Goal: Task Accomplishment & Management: Manage account settings

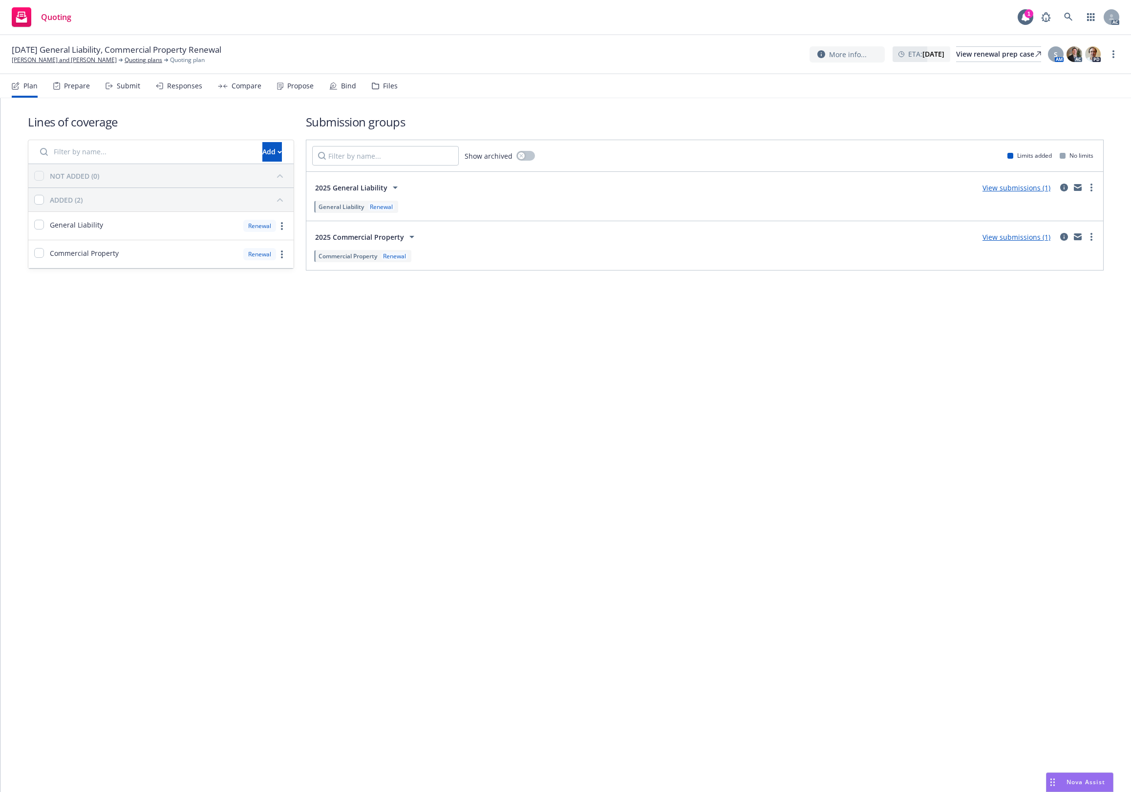
click at [389, 88] on div "Files" at bounding box center [390, 86] width 15 height 8
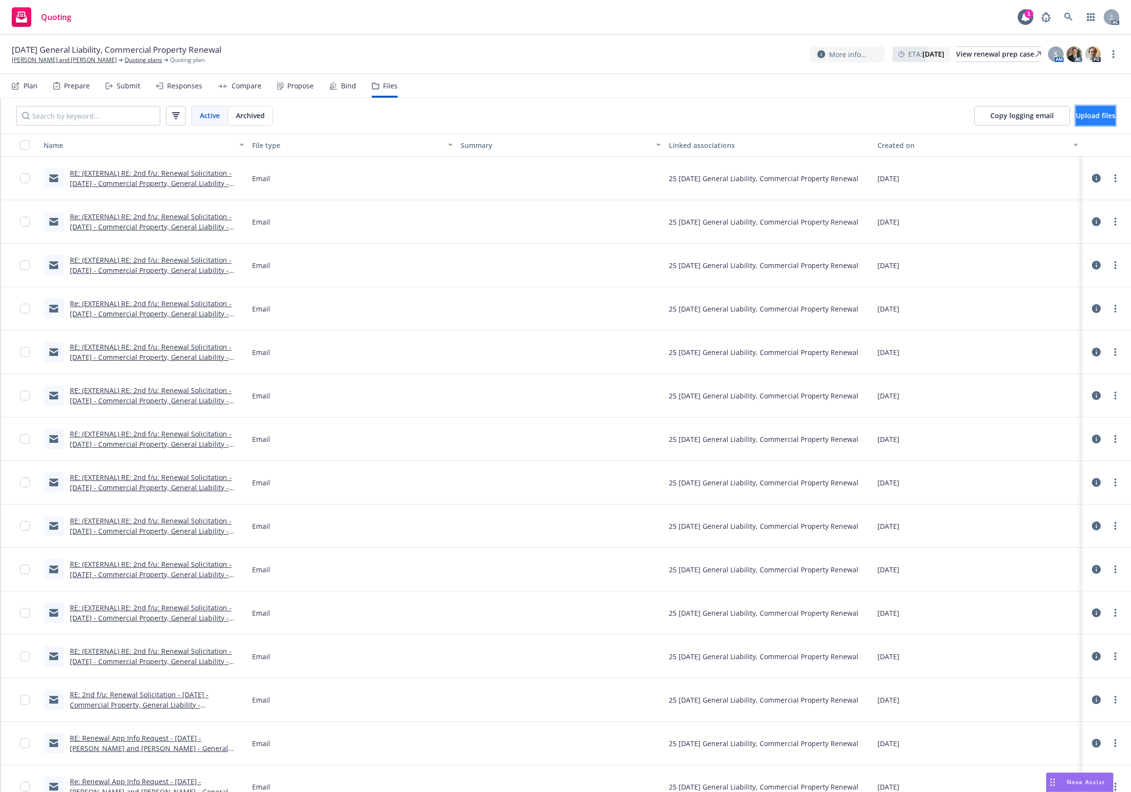
click at [1075, 113] on span "Upload files" at bounding box center [1095, 115] width 40 height 9
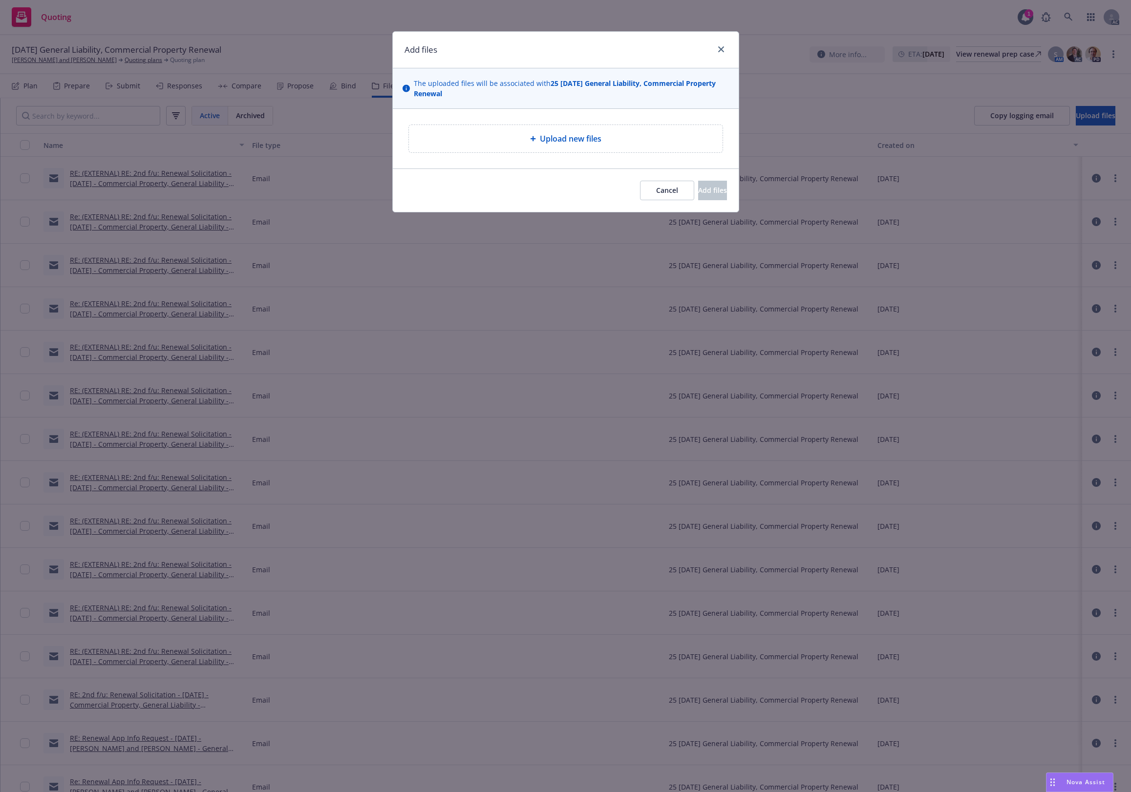
click at [547, 138] on span "Upload new files" at bounding box center [571, 139] width 62 height 12
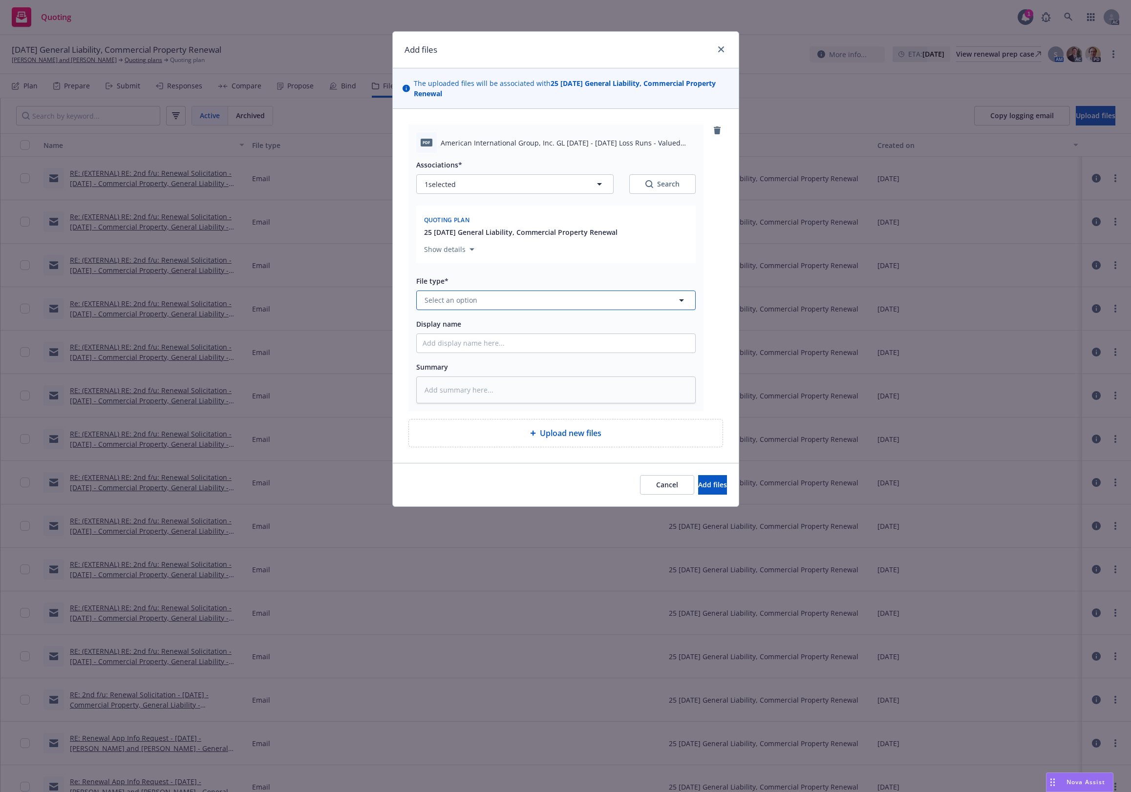
click at [491, 301] on button "Select an option" at bounding box center [555, 301] width 279 height 20
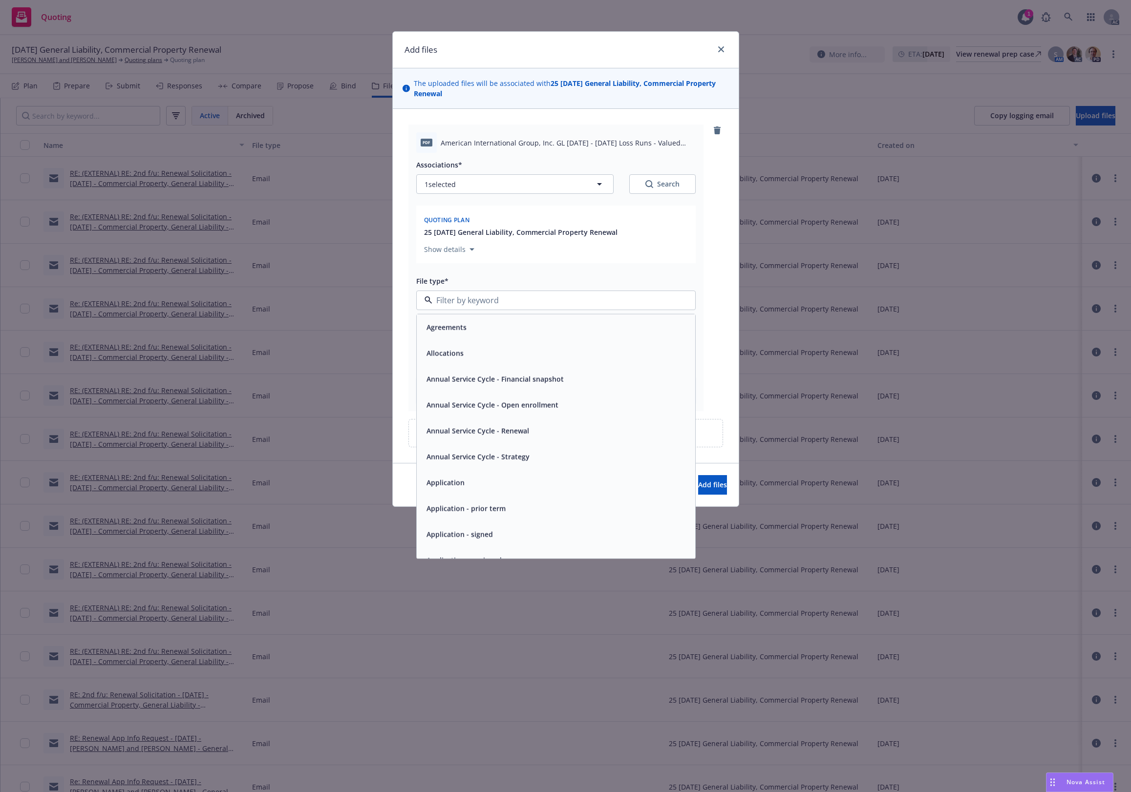
type input "`"
type textarea "x"
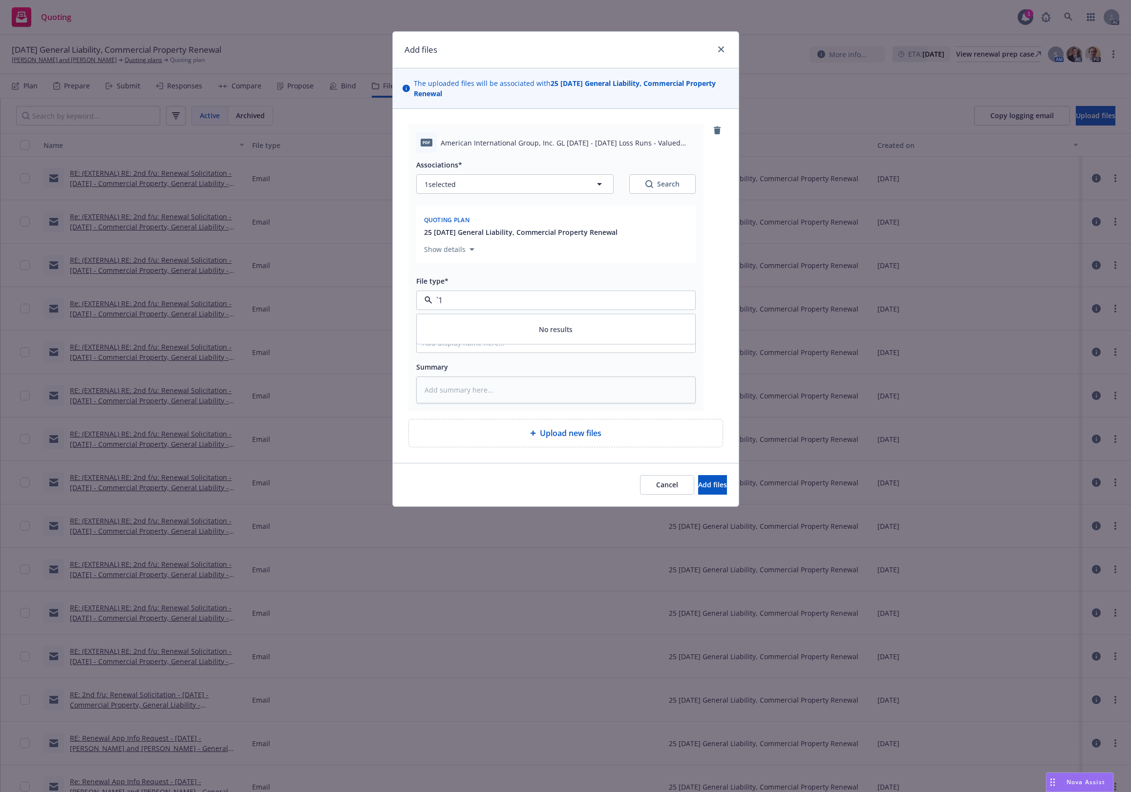
paste input "Loss Runs"
type input "Loss Runs"
click at [491, 319] on div "Loss Runs" at bounding box center [556, 327] width 278 height 26
click at [657, 183] on div "Search" at bounding box center [662, 184] width 34 height 10
type textarea "x"
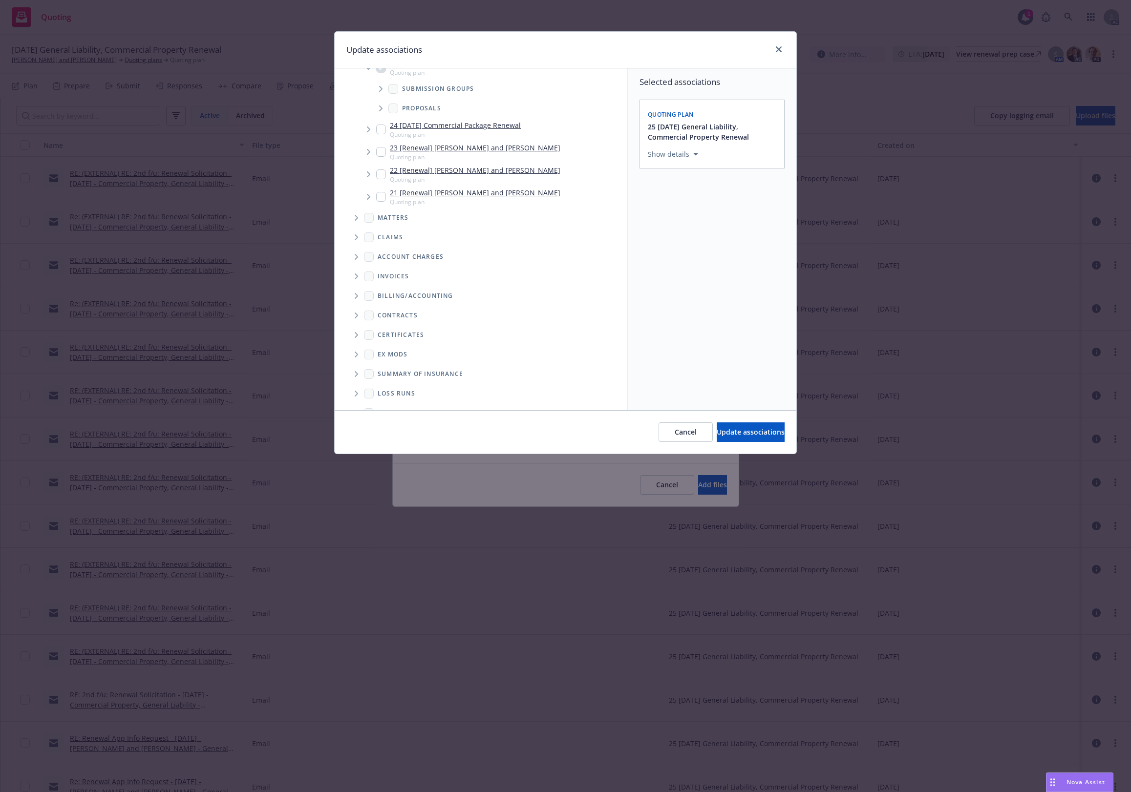
scroll to position [94, 0]
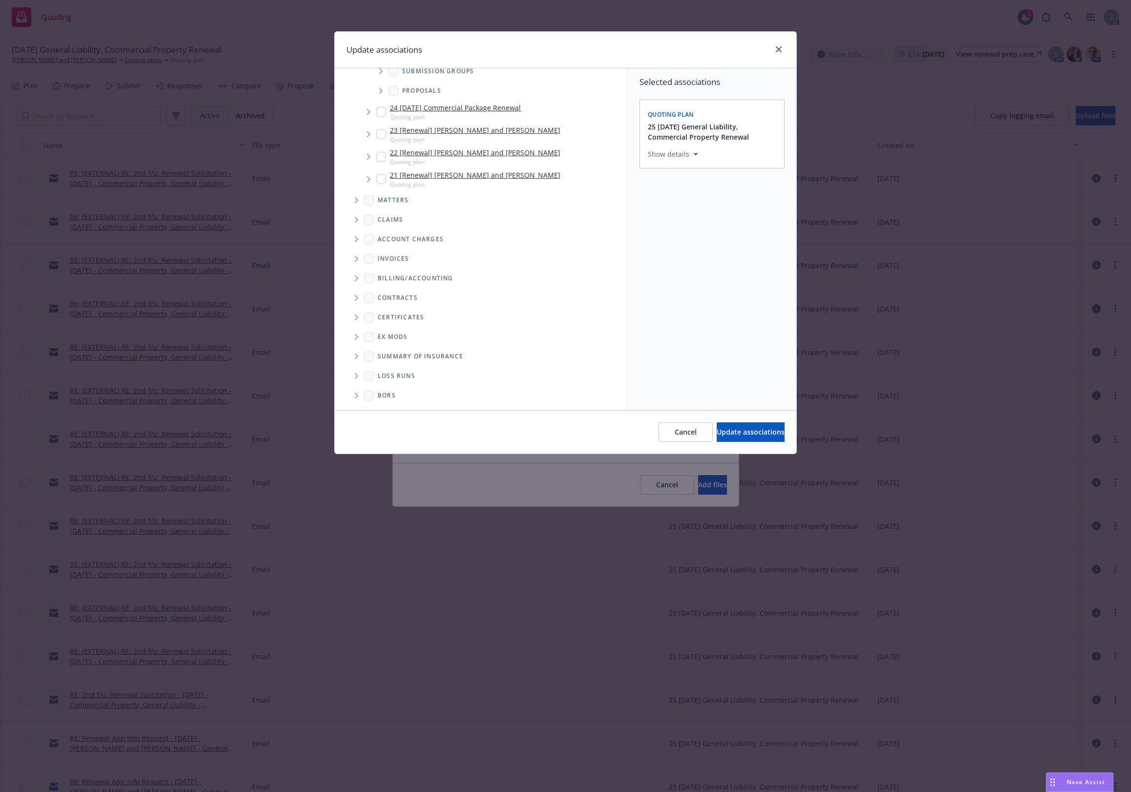
drag, startPoint x: 361, startPoint y: 376, endPoint x: 364, endPoint y: 367, distance: 9.7
click at [360, 375] on span "Folder Tree Example" at bounding box center [356, 376] width 16 height 16
drag, startPoint x: 397, startPoint y: 378, endPoint x: 563, endPoint y: 380, distance: 166.6
click at [397, 378] on link "2025" at bounding box center [401, 375] width 16 height 10
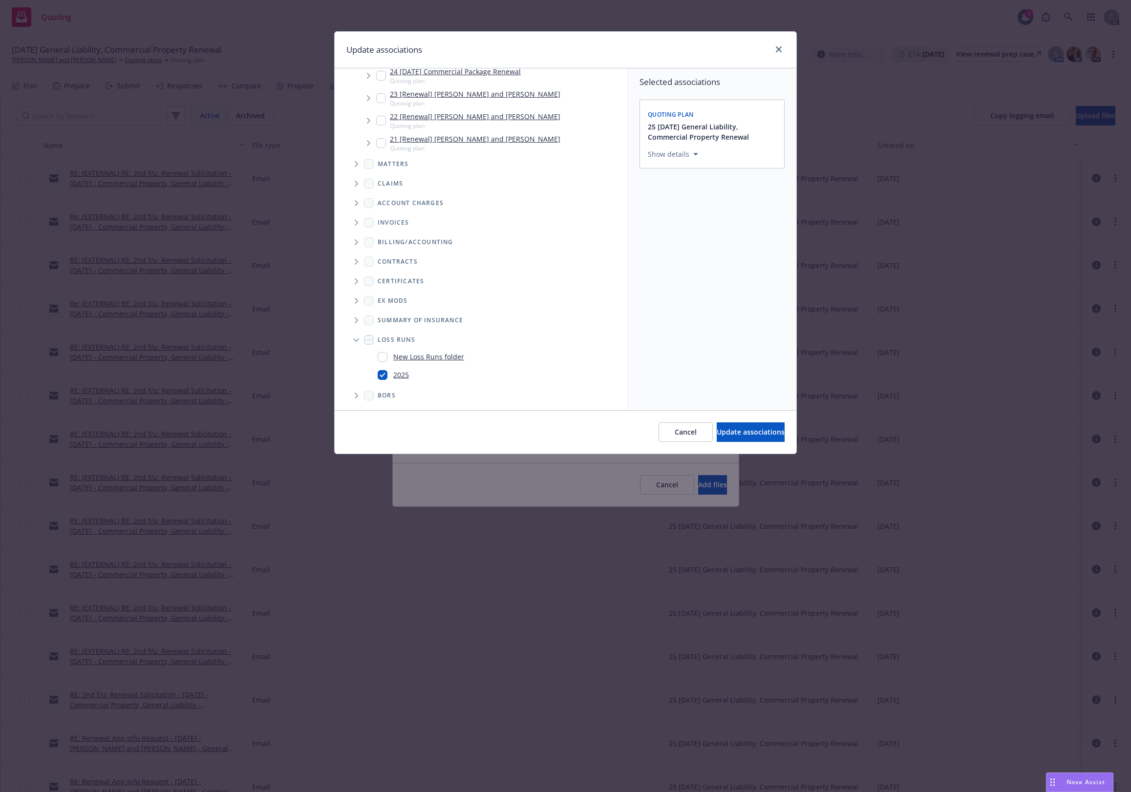
checkbox input "true"
drag, startPoint x: 716, startPoint y: 429, endPoint x: 711, endPoint y: 423, distance: 7.6
click at [717, 427] on span "Update associations" at bounding box center [751, 431] width 68 height 9
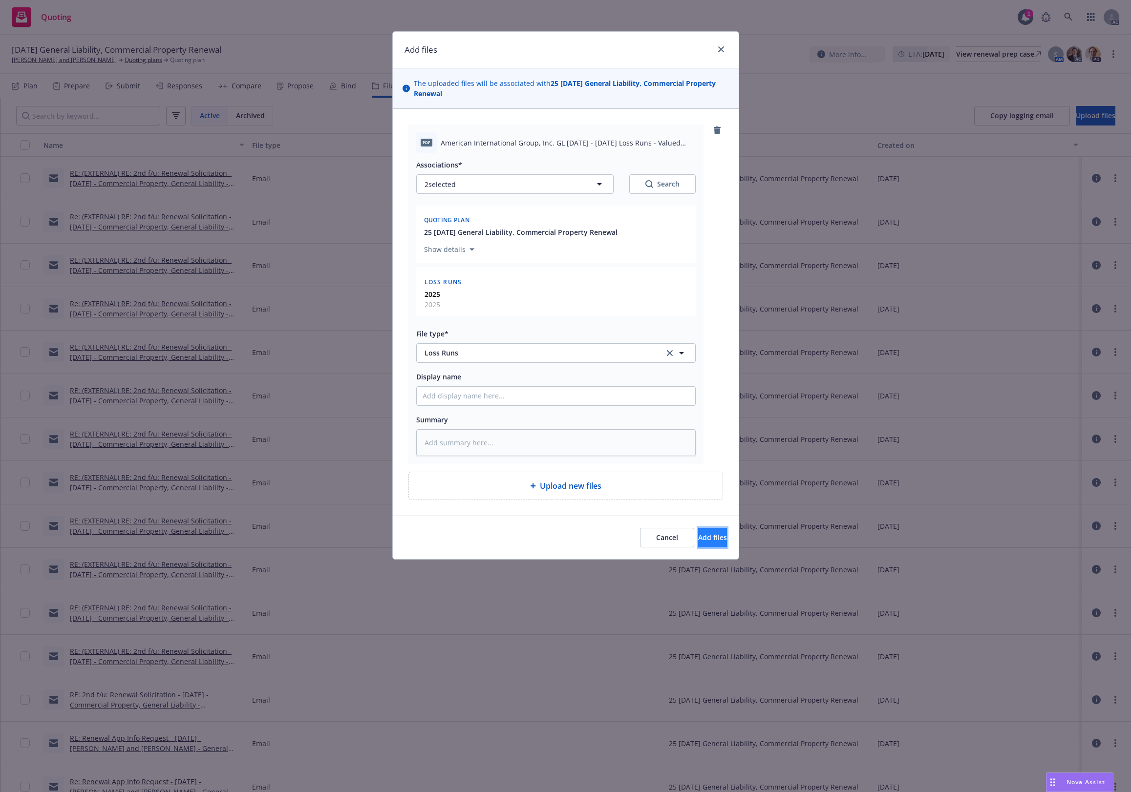
click at [698, 538] on span "Add files" at bounding box center [712, 537] width 29 height 9
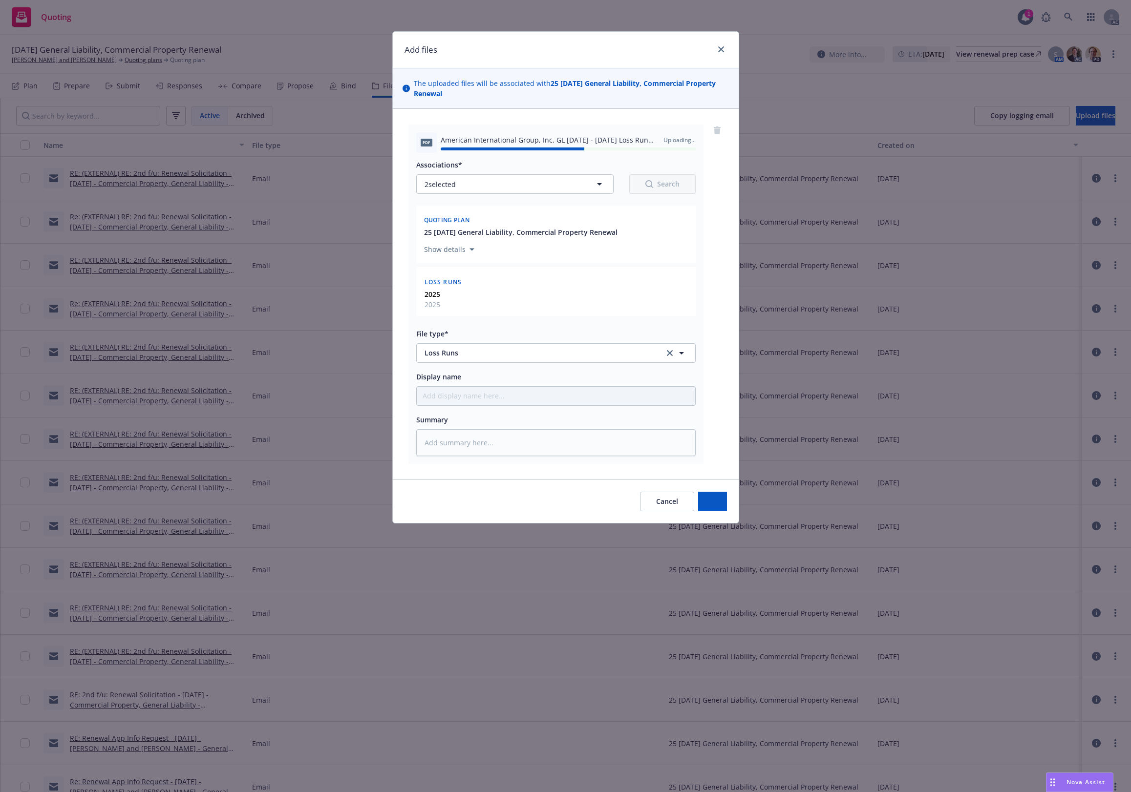
type textarea "x"
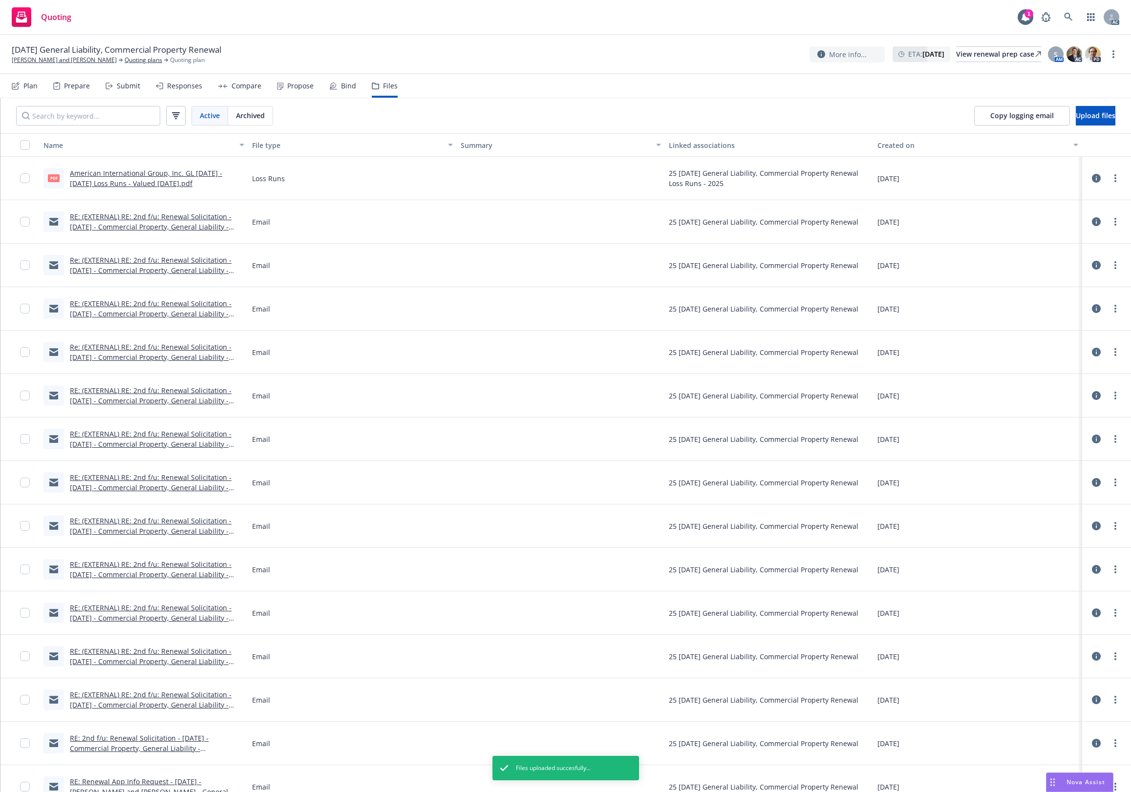
click at [754, 118] on div "Active Archived Copy logging email Upload files" at bounding box center [565, 115] width 1130 height 35
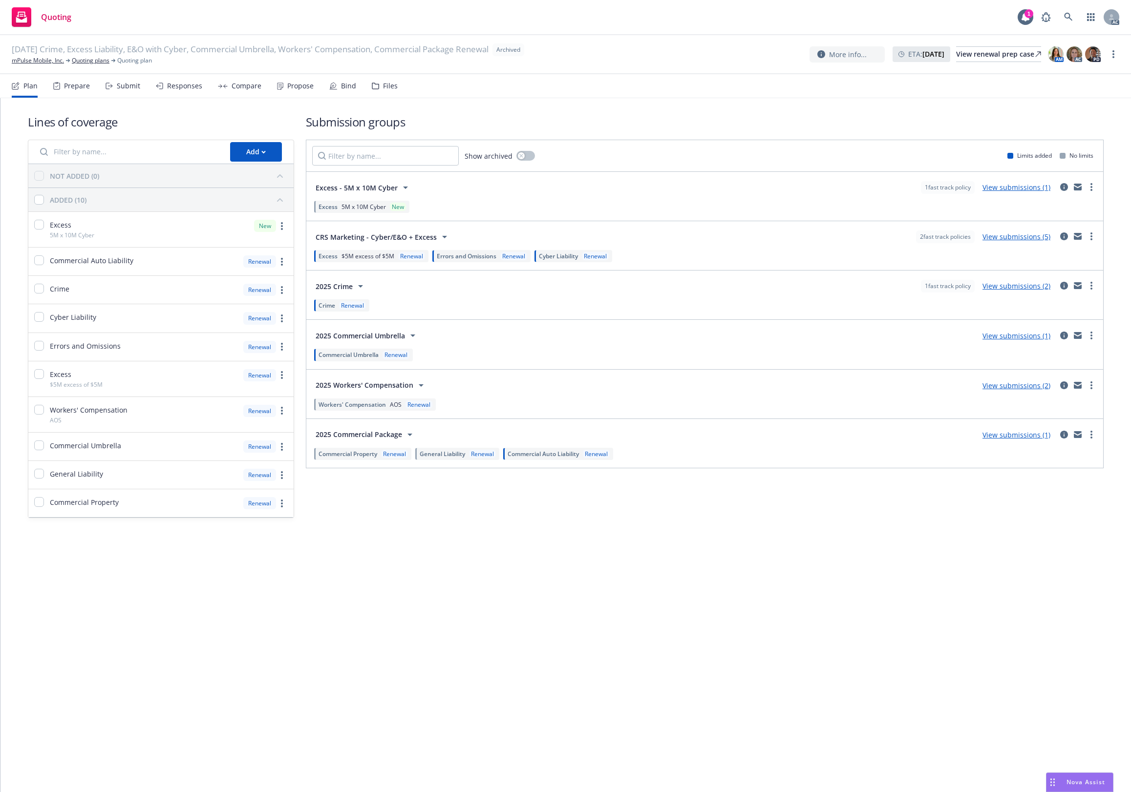
click at [403, 82] on nav "Plan Prepare Submit Responses Compare Propose Bind Files" at bounding box center [565, 85] width 1107 height 23
click at [384, 82] on div "Files" at bounding box center [390, 86] width 15 height 8
